Goal: Find specific page/section: Find specific page/section

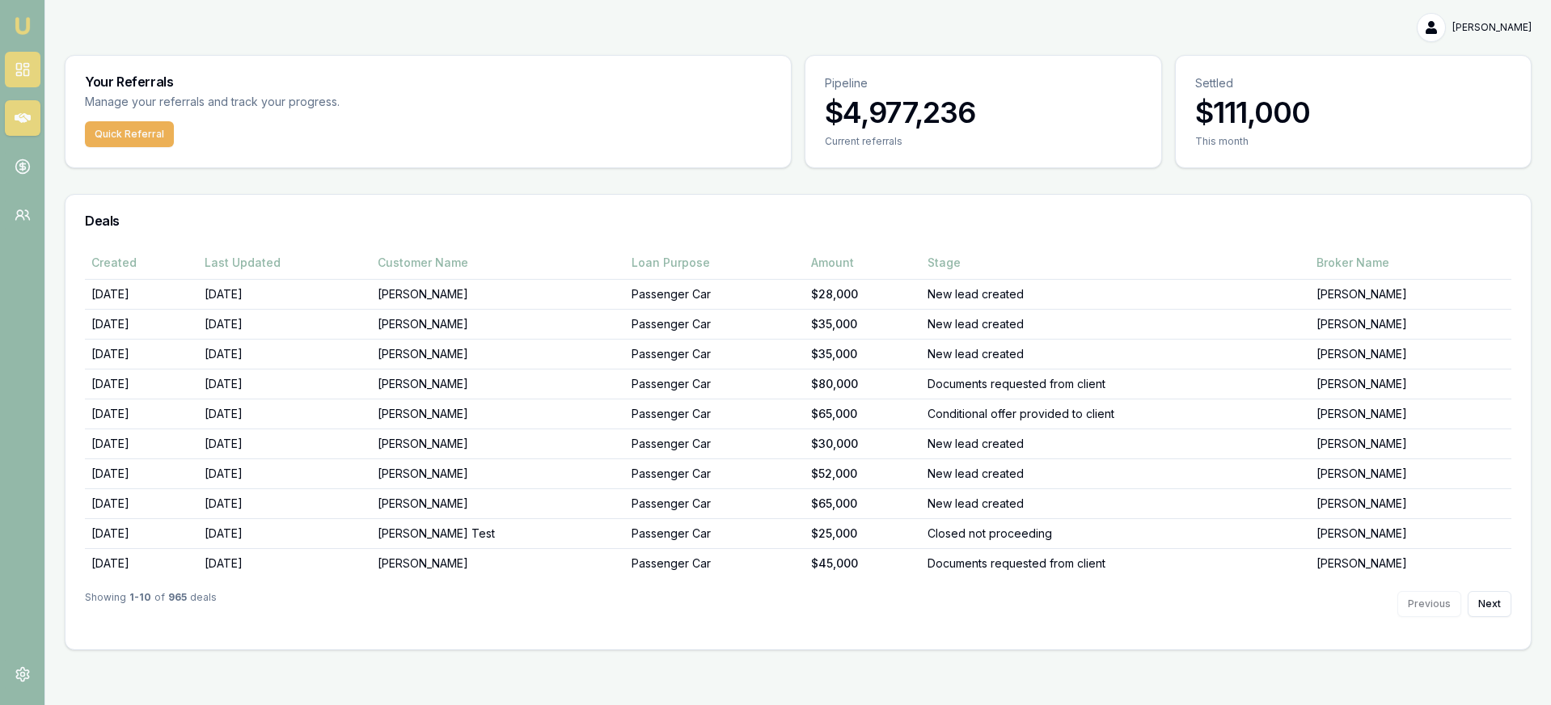
click at [37, 74] on link at bounding box center [23, 70] width 36 height 36
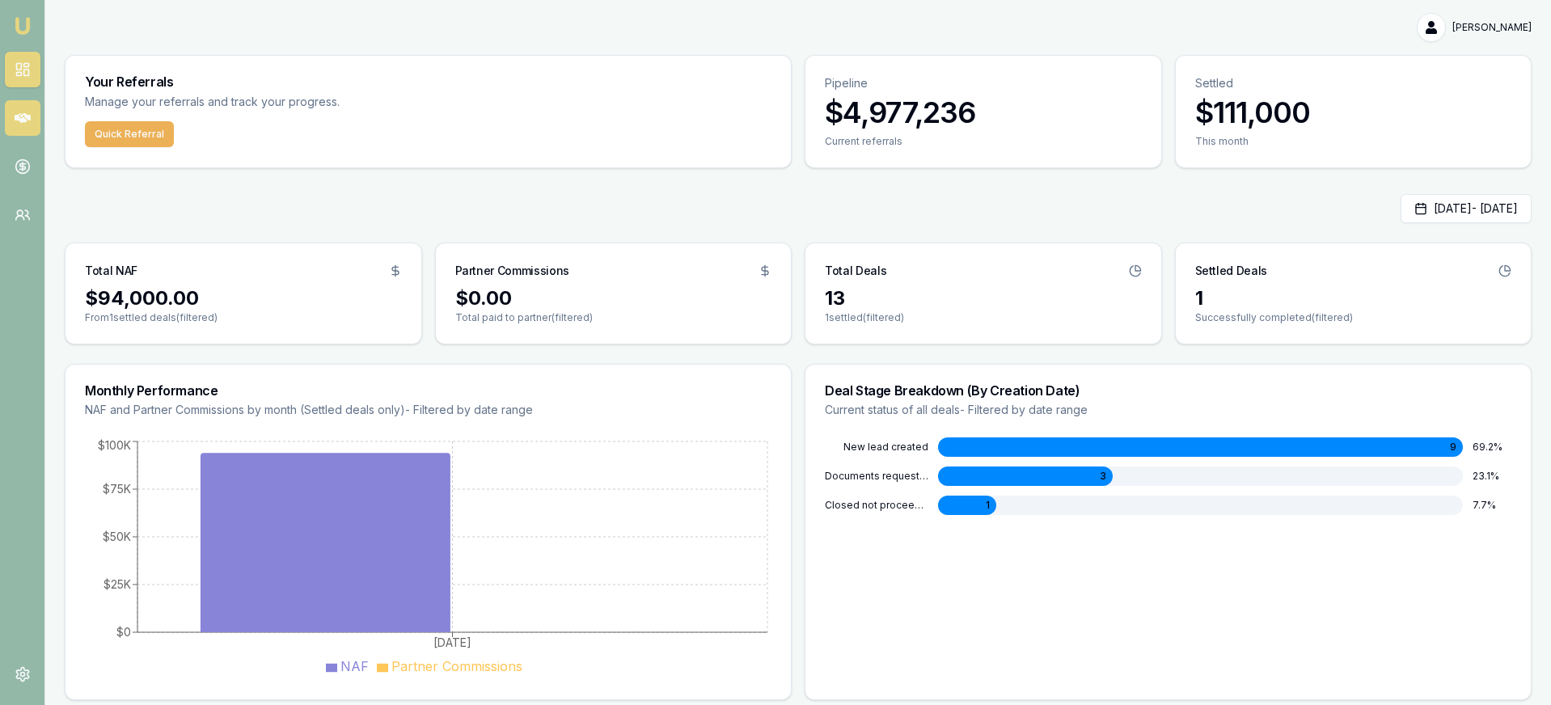
click at [30, 119] on icon at bounding box center [23, 118] width 16 height 10
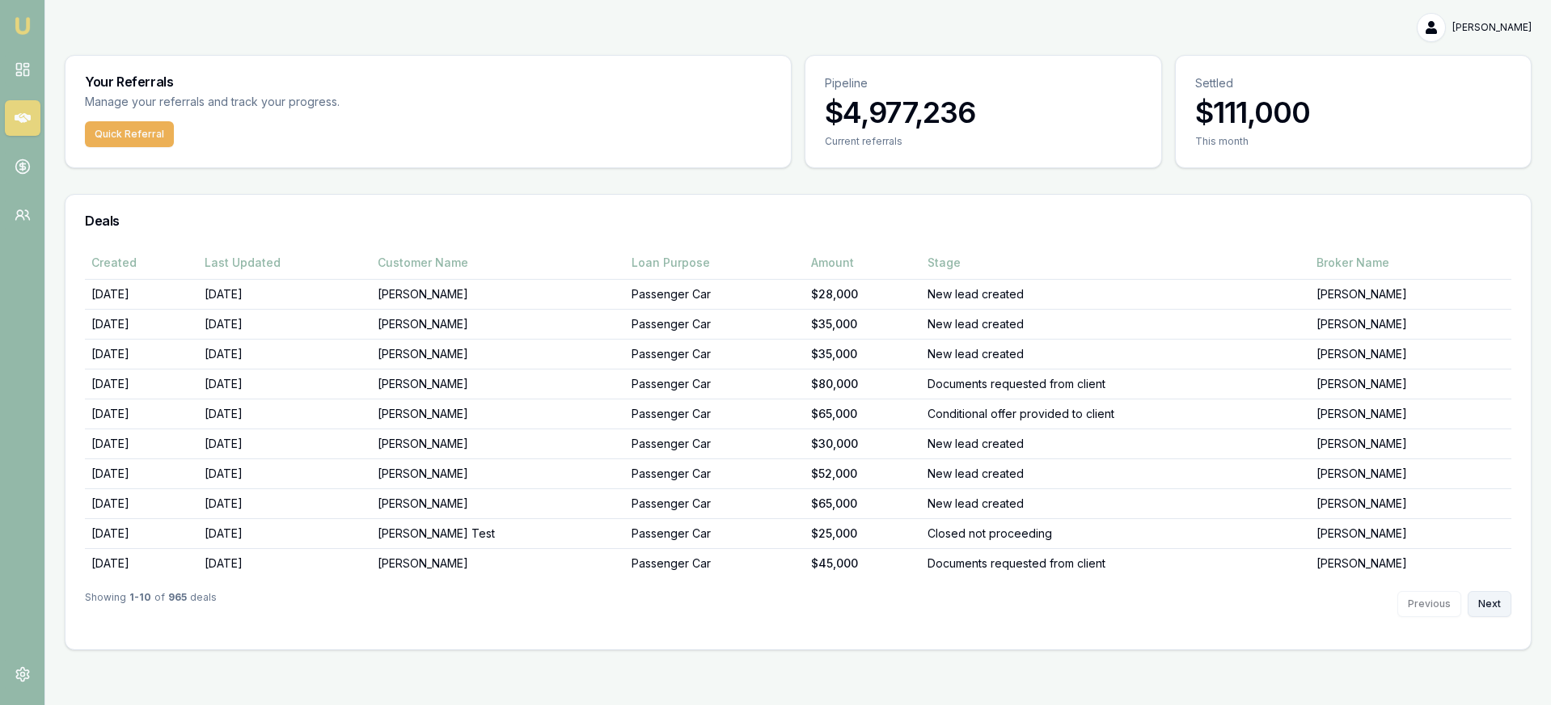
click at [1483, 601] on button "Next" at bounding box center [1490, 604] width 44 height 26
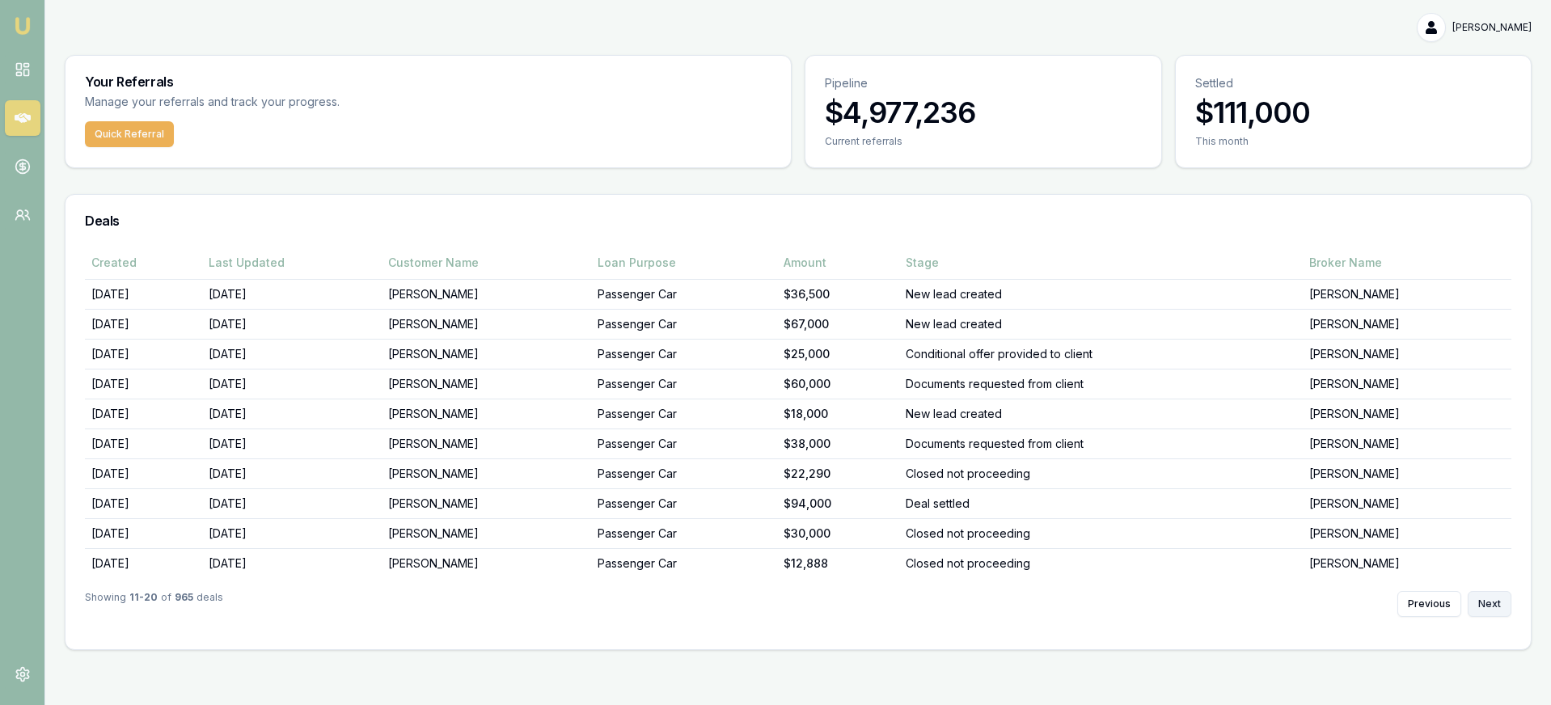
click at [1484, 601] on button "Next" at bounding box center [1490, 604] width 44 height 26
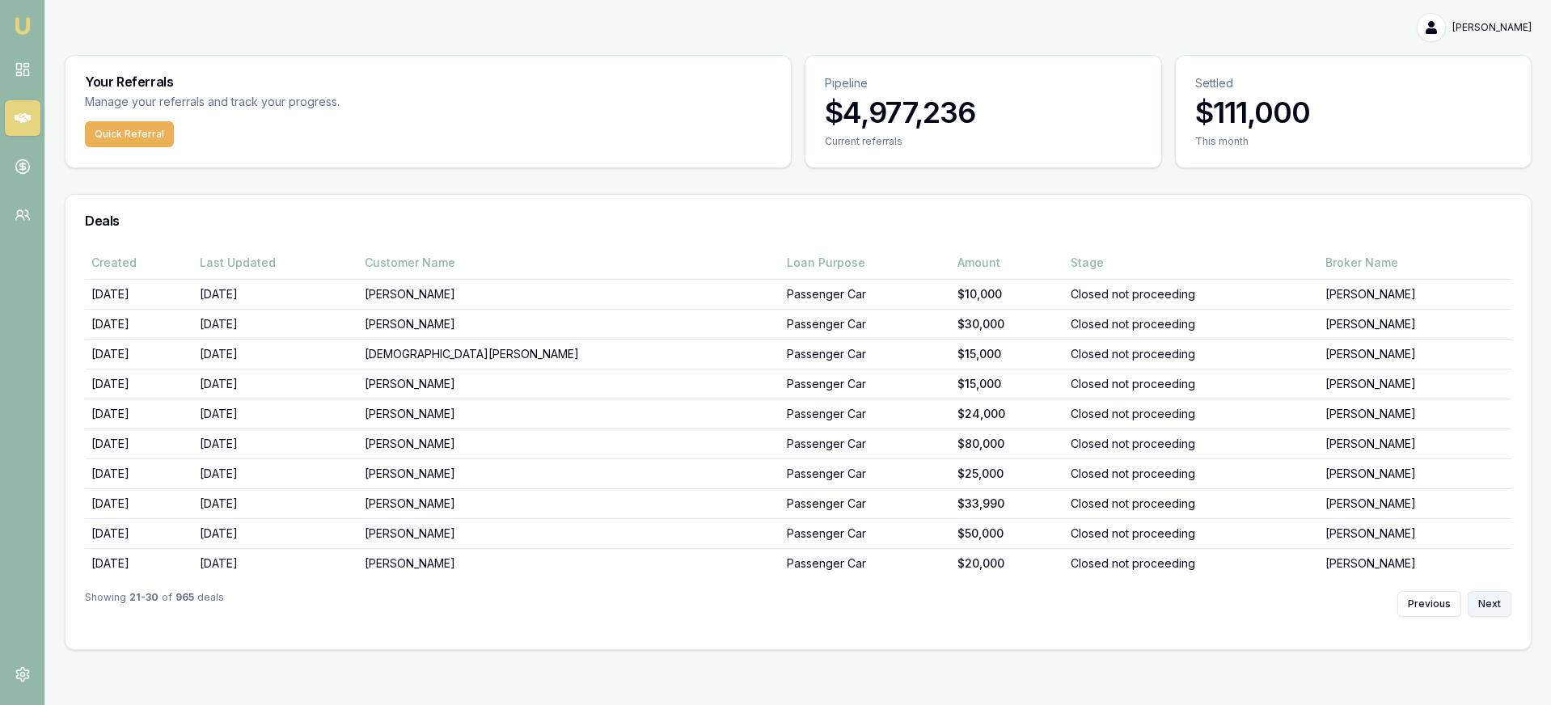
click at [1486, 600] on button "Next" at bounding box center [1490, 604] width 44 height 26
